Goal: Task Accomplishment & Management: Use online tool/utility

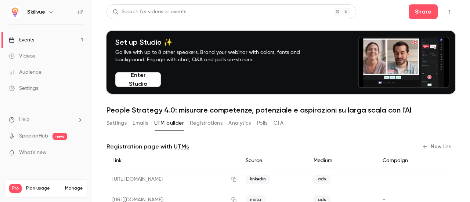
click at [204, 123] on button "Registrations" at bounding box center [206, 123] width 33 height 12
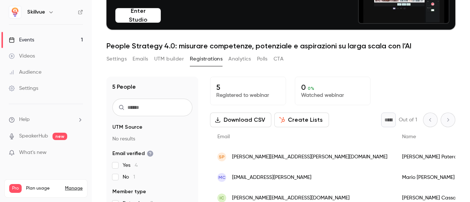
scroll to position [72, 0]
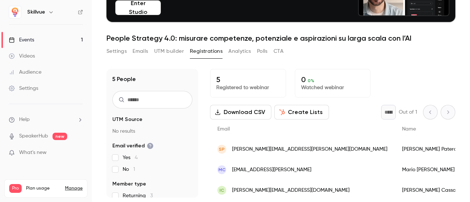
click at [168, 52] on button "UTM builder" at bounding box center [169, 51] width 30 height 12
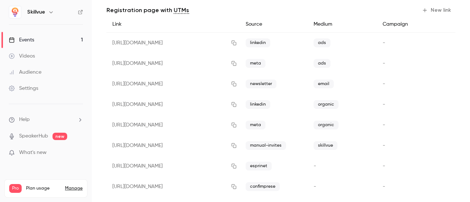
scroll to position [145, 0]
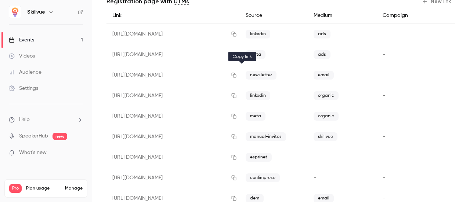
click at [237, 75] on icon "button" at bounding box center [234, 75] width 6 height 5
click at [53, 38] on link "Events 1" at bounding box center [46, 40] width 92 height 16
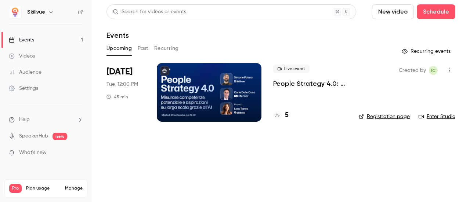
click at [297, 82] on p "People Strategy 4.0: misurare competenze, potenziale e aspirazioni su larga sca…" at bounding box center [310, 83] width 74 height 9
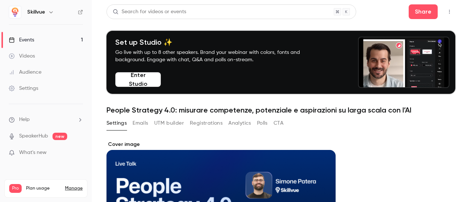
click at [164, 124] on button "UTM builder" at bounding box center [169, 123] width 30 height 12
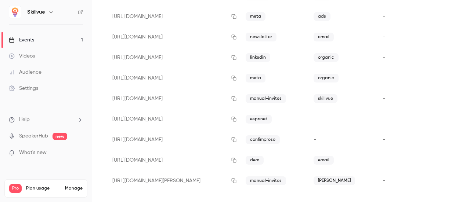
scroll to position [189, 0]
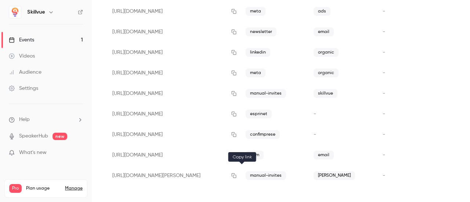
click at [237, 175] on icon "button" at bounding box center [234, 175] width 6 height 5
click at [236, 94] on icon "button" at bounding box center [233, 93] width 5 height 5
